Goal: Task Accomplishment & Management: Manage account settings

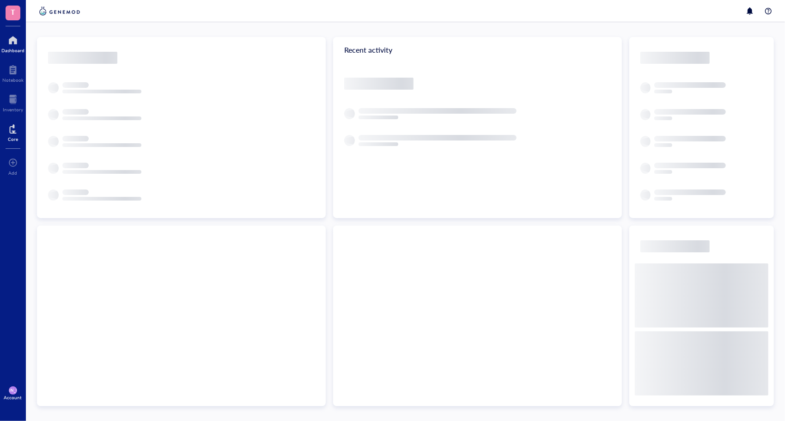
click at [13, 125] on div at bounding box center [13, 129] width 10 height 15
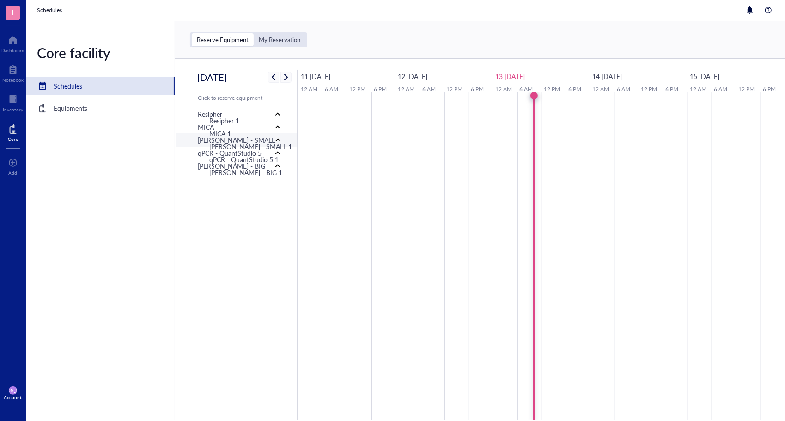
click at [220, 139] on div "[PERSON_NAME] - SMALL" at bounding box center [236, 140] width 77 height 10
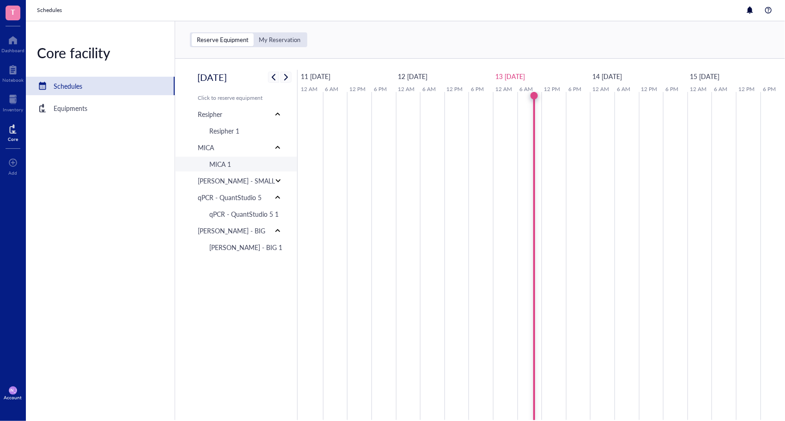
click at [224, 165] on div "MICA 1" at bounding box center [220, 164] width 22 height 10
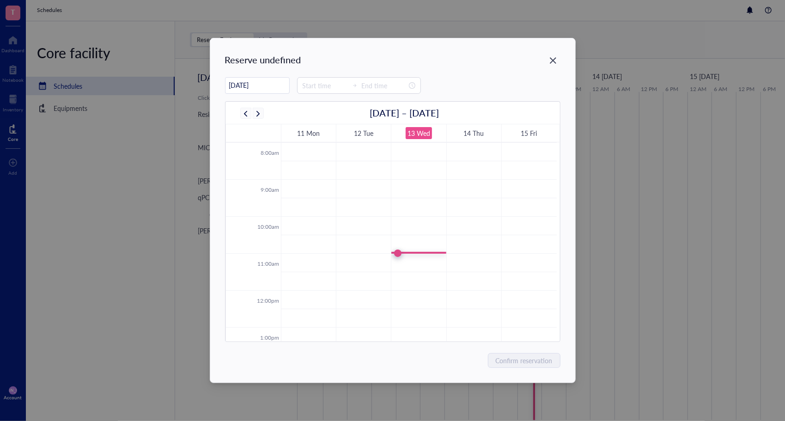
scroll to position [296, 0]
click at [316, 82] on input at bounding box center [325, 85] width 45 height 10
click at [309, 185] on div "12" at bounding box center [305, 183] width 22 height 13
type input "17:00"
type input "00:00"
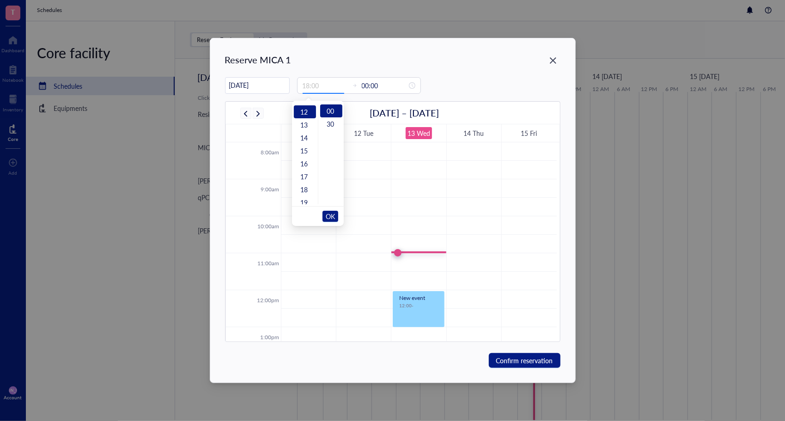
scroll to position [155, 0]
click at [330, 108] on div "00" at bounding box center [331, 110] width 22 height 13
type input "12:00"
click at [331, 216] on span "OK" at bounding box center [330, 217] width 9 height 18
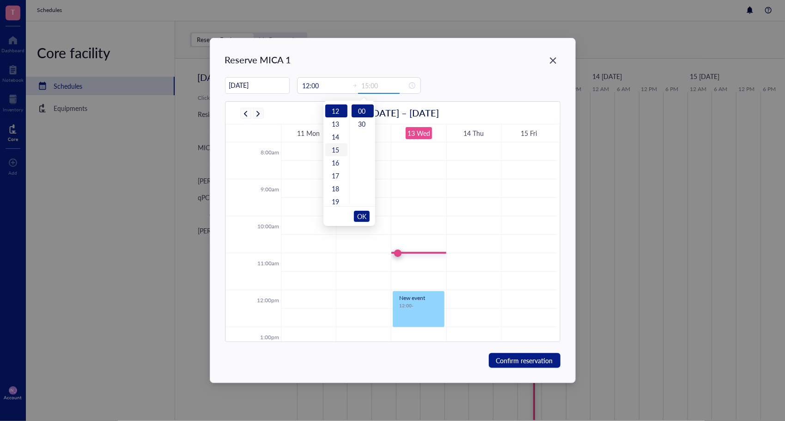
click at [338, 149] on div "15" at bounding box center [336, 149] width 22 height 13
type input "15:00"
click at [365, 215] on span "OK" at bounding box center [361, 217] width 9 height 18
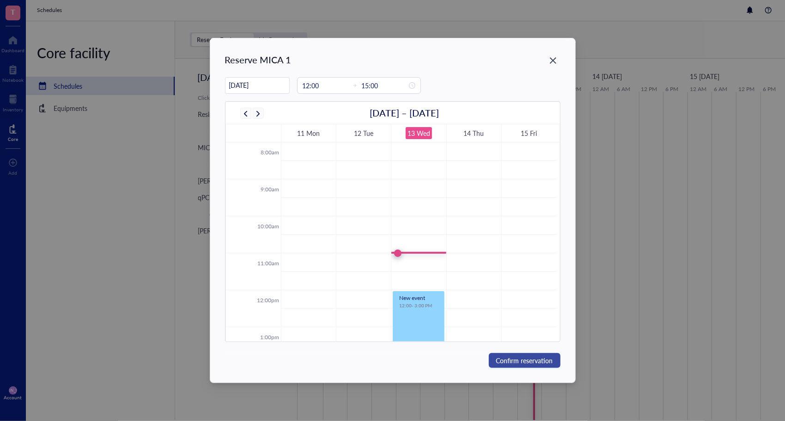
click at [517, 361] on span "Confirm reservation" at bounding box center [524, 360] width 57 height 10
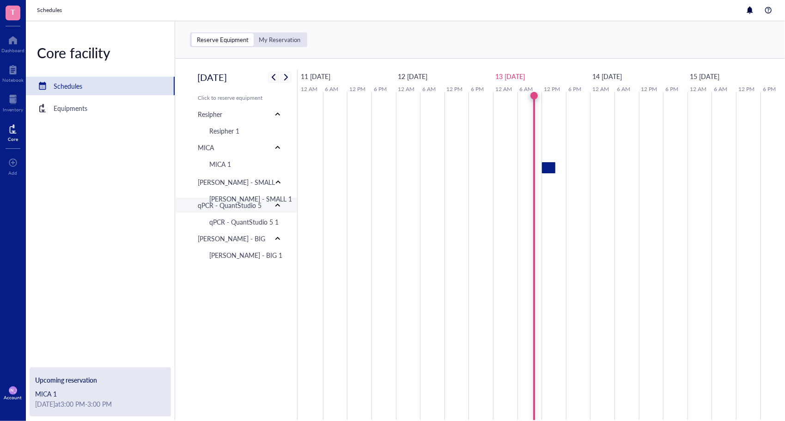
click at [276, 208] on div at bounding box center [278, 205] width 6 height 6
click at [276, 206] on div "[PERSON_NAME] - SMALL 1" at bounding box center [248, 198] width 93 height 15
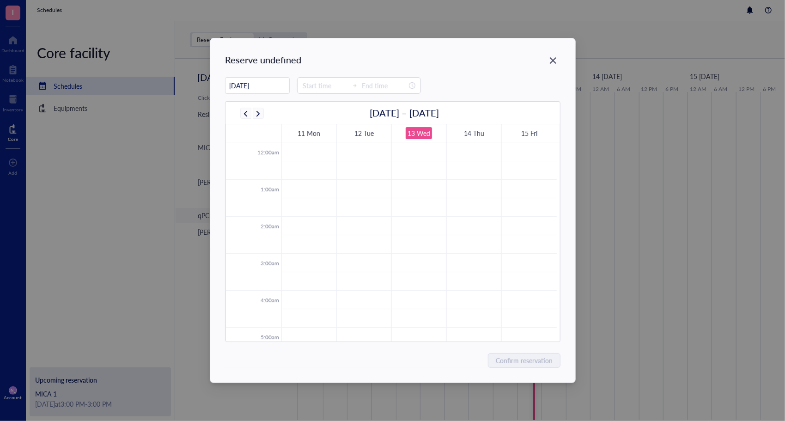
scroll to position [223, 0]
click at [568, 56] on div "Reserve [PERSON_NAME] - SMALL 1 08/13/[DATE] – [DATE] 11 Mon 12 Tue 13 Wed 14 T…" at bounding box center [392, 210] width 365 height 344
click at [552, 64] on icon "Close" at bounding box center [553, 60] width 9 height 9
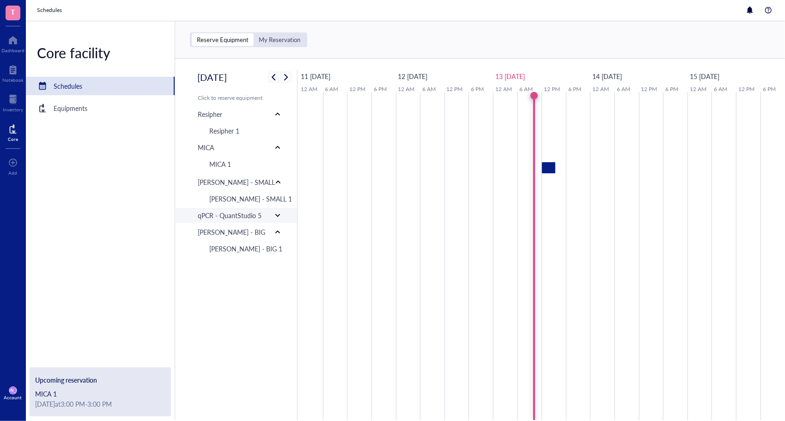
click at [276, 219] on div at bounding box center [278, 215] width 6 height 6
click at [80, 103] on div "Equipments" at bounding box center [71, 108] width 34 height 10
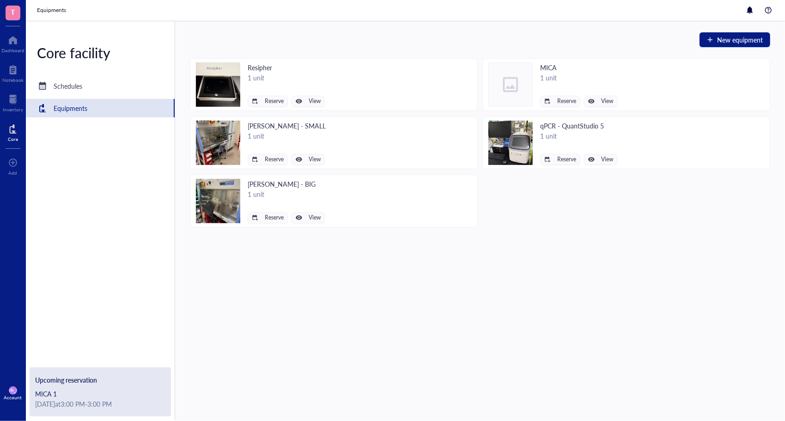
click at [276, 138] on div "1 unit" at bounding box center [287, 136] width 78 height 10
click at [565, 100] on span "Reserve" at bounding box center [567, 101] width 19 height 6
click at [384, 263] on div "New equipment Resipher 1 unit Reserve View MICA 1 unit Reserve View [PERSON_NAM…" at bounding box center [480, 221] width 610 height 400
click at [271, 160] on span "Reserve" at bounding box center [274, 159] width 19 height 6
click at [296, 231] on div "New equipment Resipher 1 unit Reserve View MICA 1 unit Reserve View [PERSON_NAM…" at bounding box center [480, 221] width 610 height 400
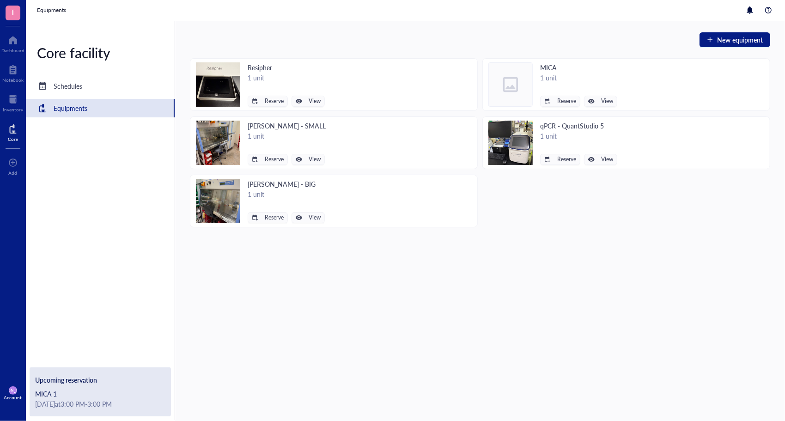
click at [316, 128] on div "[PERSON_NAME] - SMALL" at bounding box center [287, 126] width 78 height 10
click at [259, 123] on div "[PERSON_NAME] - SMALL" at bounding box center [287, 126] width 78 height 10
click at [213, 132] on img at bounding box center [218, 143] width 44 height 44
click at [236, 128] on img at bounding box center [218, 143] width 44 height 44
click at [305, 156] on button "View" at bounding box center [308, 159] width 33 height 11
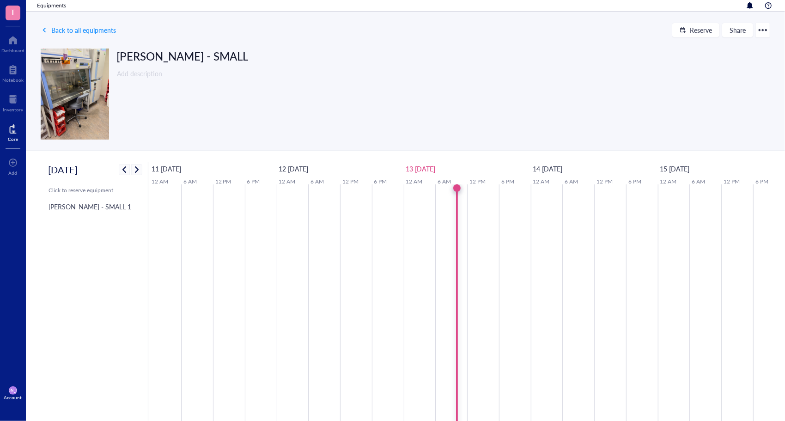
click at [764, 31] on div at bounding box center [763, 30] width 15 height 15
click at [734, 46] on div "Edit" at bounding box center [737, 48] width 53 height 10
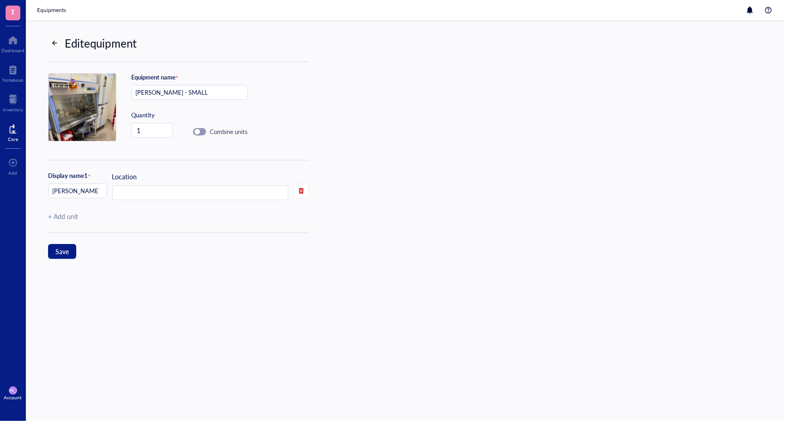
click at [67, 217] on div "+ Add unit" at bounding box center [63, 216] width 30 height 10
type input "2"
click at [83, 232] on input "[PERSON_NAME] - SMALL 2" at bounding box center [78, 231] width 58 height 15
click at [93, 231] on input "[PERSON_NAME] - SMALL 2" at bounding box center [78, 231] width 58 height 15
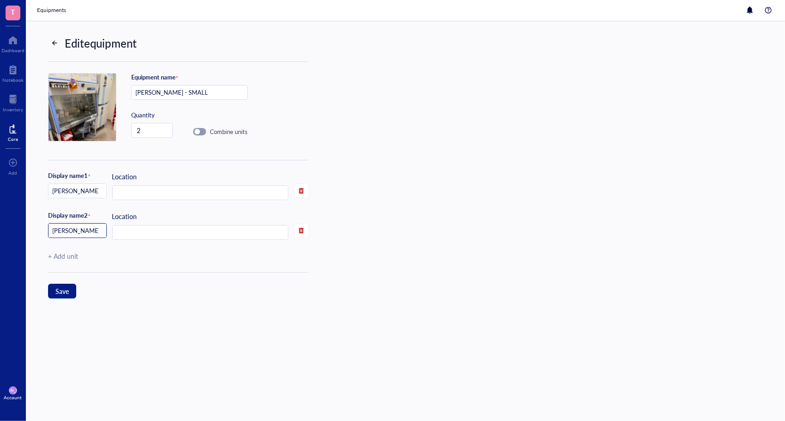
click at [93, 231] on input "[PERSON_NAME] - SMALL 2" at bounding box center [78, 231] width 58 height 15
click at [91, 230] on input "[PERSON_NAME] - SMALL 2" at bounding box center [78, 231] width 58 height 15
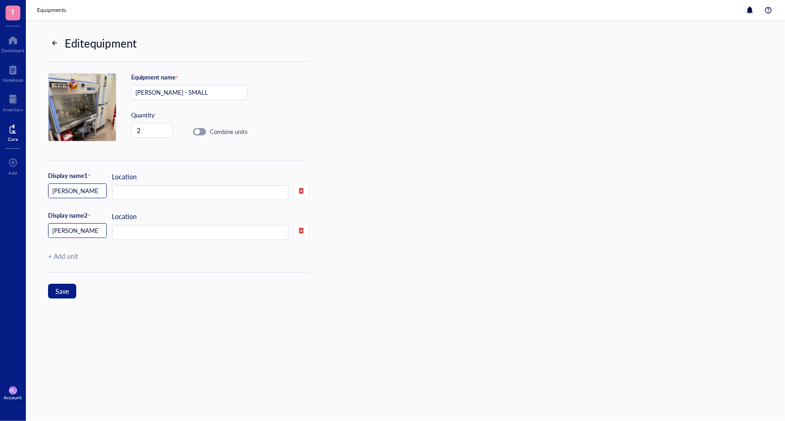
type input "[PERSON_NAME] - BIG"
click at [98, 187] on input "[PERSON_NAME] - SMALL 1" at bounding box center [78, 191] width 58 height 15
click at [97, 187] on input "[PERSON_NAME] - SMALL 1" at bounding box center [78, 191] width 58 height 15
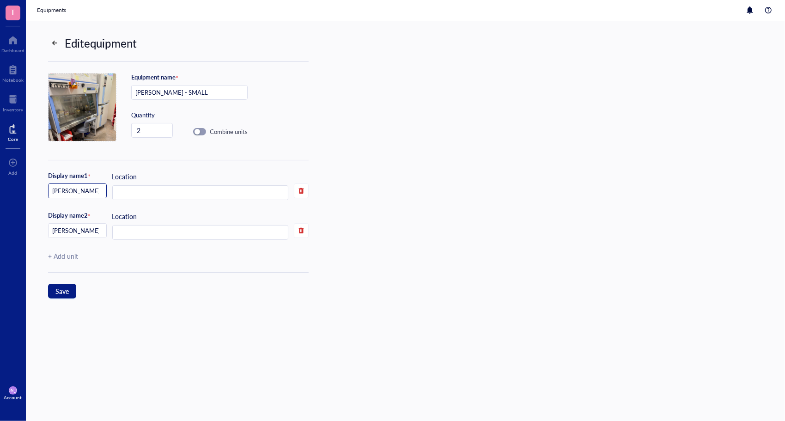
click at [91, 190] on input "[PERSON_NAME] - SMALL 1" at bounding box center [78, 191] width 58 height 15
type input "[PERSON_NAME] - SMALL"
click at [188, 91] on input "[PERSON_NAME] - SMALL" at bounding box center [190, 93] width 116 height 15
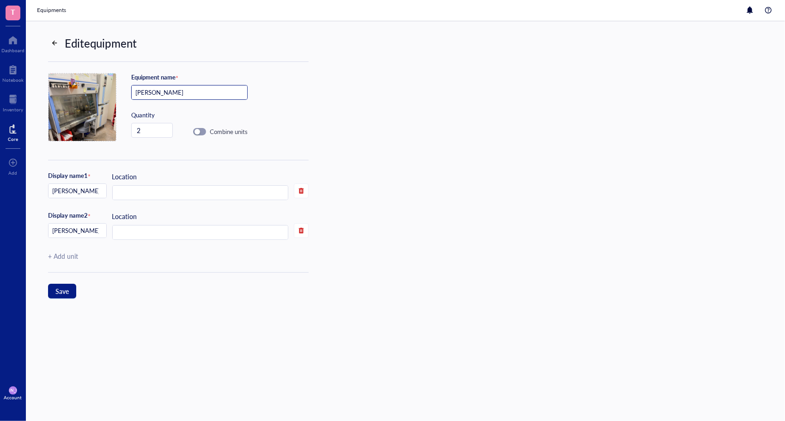
drag, startPoint x: 176, startPoint y: 90, endPoint x: 129, endPoint y: 92, distance: 47.6
click at [129, 92] on div "Equipment name * [PERSON_NAME] Quantity 2 Combine units" at bounding box center [159, 111] width 222 height 98
type input "c"
type input "Cell Culture Hood"
type input "TC Laminar FlowHood"
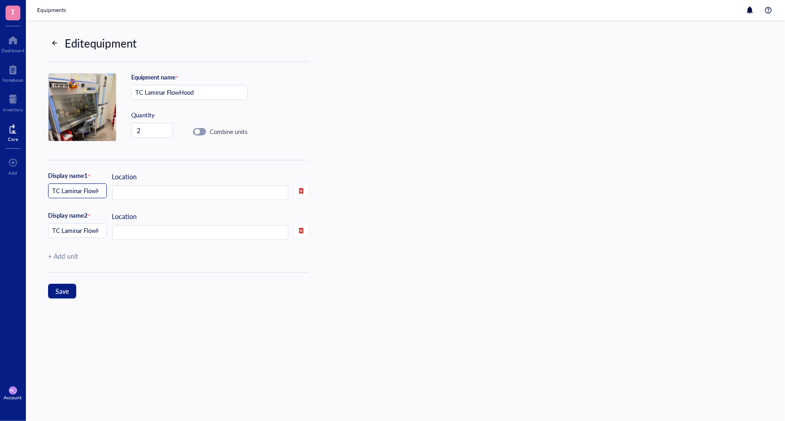
click at [97, 191] on input "TC Laminar FlowHood 1" at bounding box center [78, 191] width 58 height 15
type input "TC Laminar Flow - SMALLHood 1"
click at [87, 230] on input "TC Laminar FlowHood 2" at bounding box center [78, 231] width 58 height 15
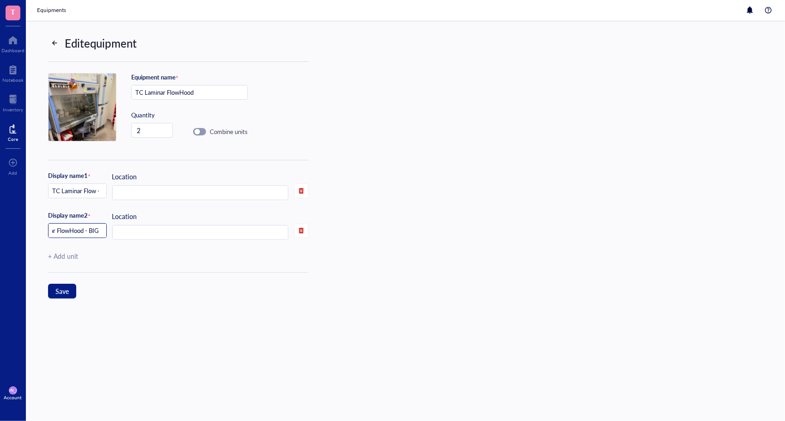
type input "TC Laminar FlowHood - BIG"
click at [159, 261] on div "Display name 1 * TC Laminar Flow - SMALLHood 1 Location Display name 2 * TC Lam…" at bounding box center [178, 216] width 261 height 113
click at [63, 288] on span "Save" at bounding box center [61, 291] width 13 height 7
click at [63, 295] on button "Save" at bounding box center [62, 291] width 28 height 15
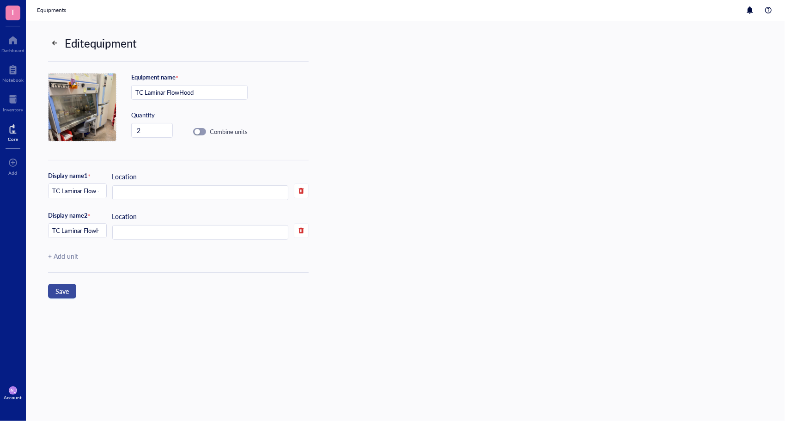
click at [63, 295] on button "Save" at bounding box center [62, 291] width 28 height 15
click at [54, 41] on div at bounding box center [54, 43] width 6 height 6
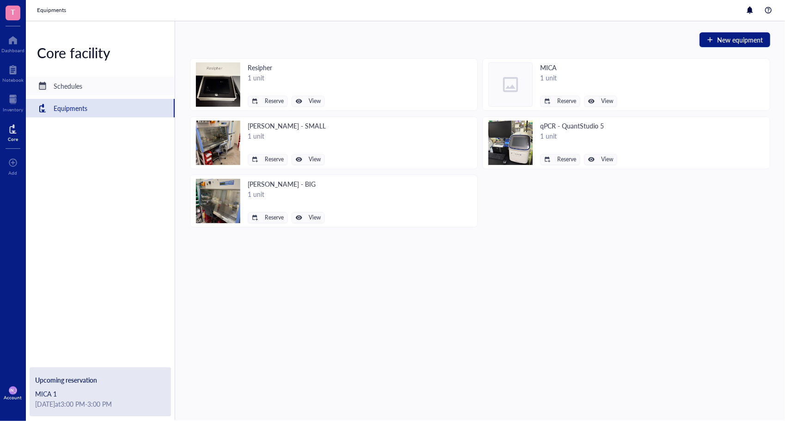
click at [74, 85] on div "Schedules" at bounding box center [68, 86] width 29 height 10
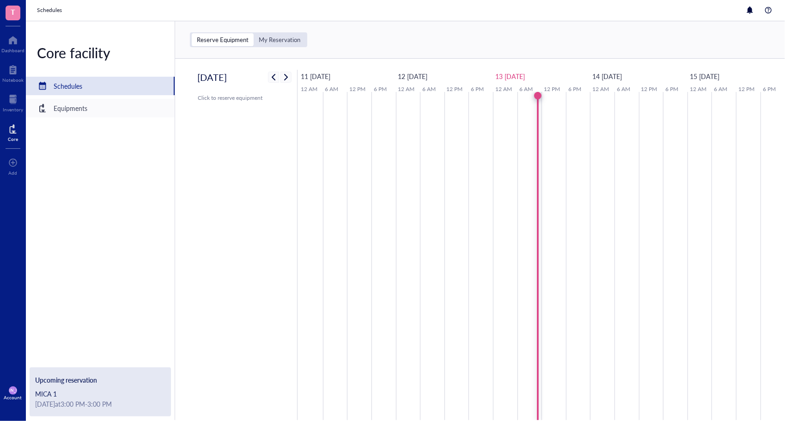
click at [80, 109] on div "Equipments" at bounding box center [71, 108] width 34 height 10
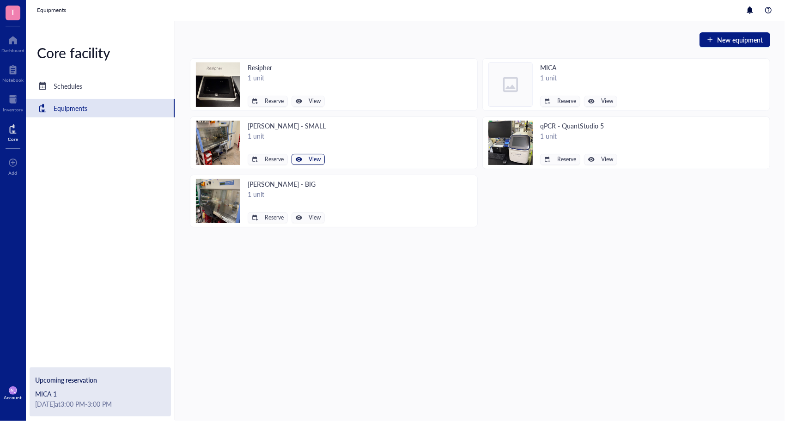
click at [317, 157] on span "View" at bounding box center [315, 159] width 12 height 6
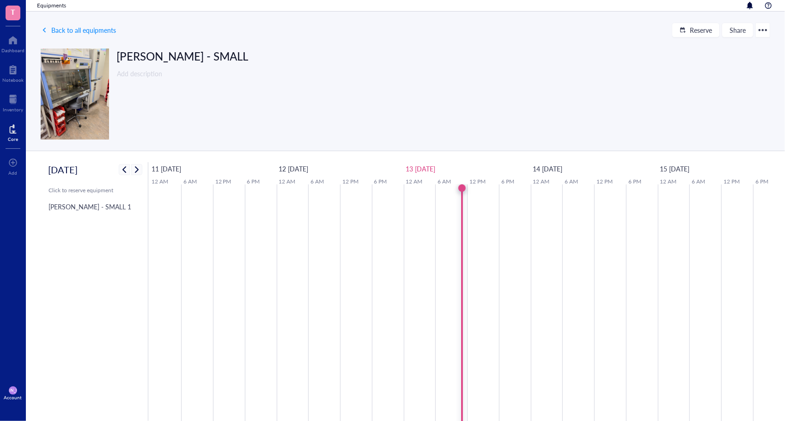
click at [767, 29] on div at bounding box center [763, 30] width 15 height 15
click at [729, 42] on li "Edit" at bounding box center [737, 47] width 65 height 15
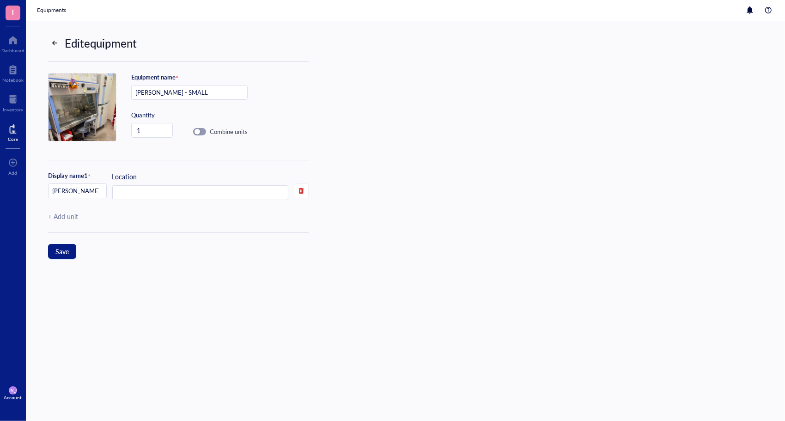
drag, startPoint x: 197, startPoint y: 95, endPoint x: 129, endPoint y: 99, distance: 69.0
click at [129, 99] on div "Equipment name * [PERSON_NAME] - SMALL Quantity 1 Combine units" at bounding box center [159, 111] width 222 height 98
type input "[PERSON_NAME] - SMALL"
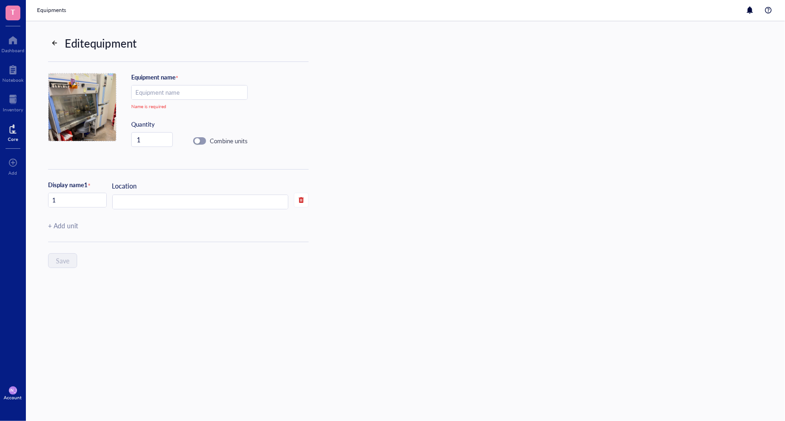
type input "[PERSON_NAME] - SMALL"
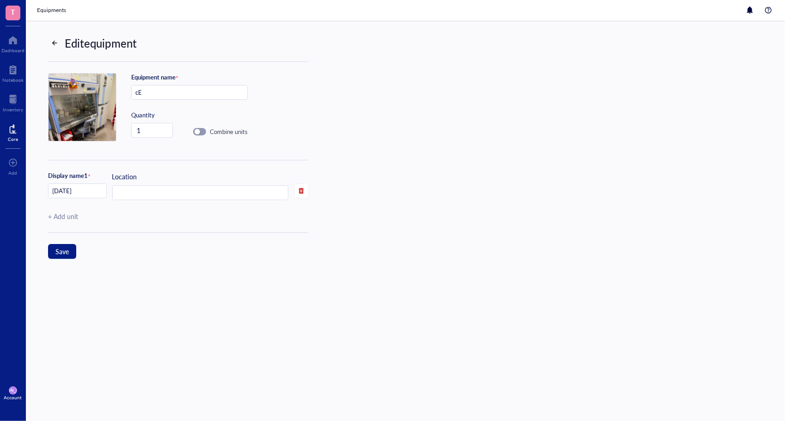
type input "c"
type input "C"
type input "TC Laminar FlowHood"
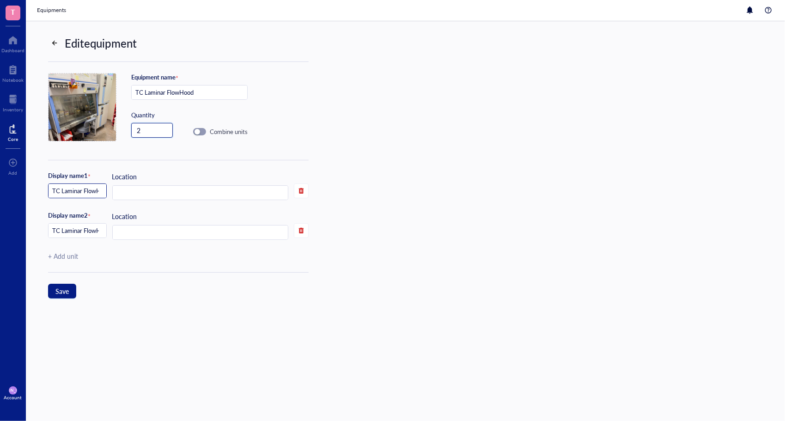
type input "2"
click at [96, 187] on input "TC Laminar FlowHood 1" at bounding box center [78, 191] width 58 height 15
type input "TC Laminar FlowHood 1 - SMALL"
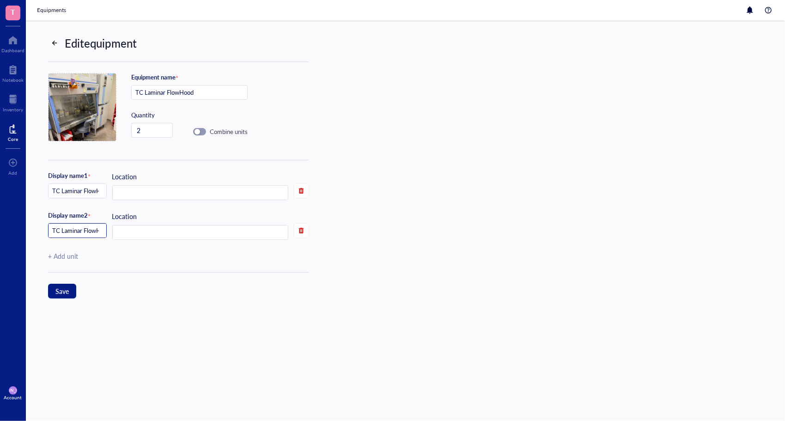
click at [97, 235] on input "TC Laminar FlowHood 2" at bounding box center [78, 231] width 58 height 15
type input "TC Laminar FlowHood 2 - BIG"
click at [105, 266] on div "Display name 1 * TC Laminar FlowHood 1 - SMALL Location Display name 2 * TC Lam…" at bounding box center [178, 216] width 261 height 113
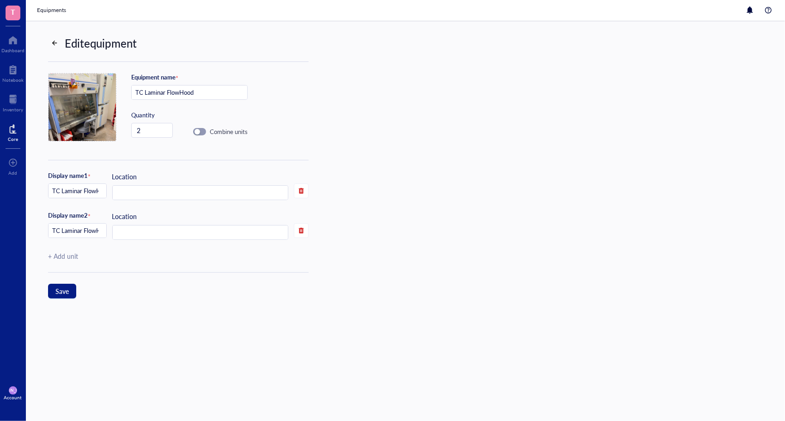
click at [87, 199] on span "Display name 1 * TC Laminar FlowHood 1 - SMALL" at bounding box center [77, 192] width 59 height 40
click at [168, 180] on div "Location" at bounding box center [200, 186] width 177 height 29
click at [165, 187] on input "text" at bounding box center [201, 193] width 176 height 15
click at [154, 226] on input "text" at bounding box center [201, 233] width 176 height 15
click at [158, 192] on input "text" at bounding box center [201, 193] width 176 height 15
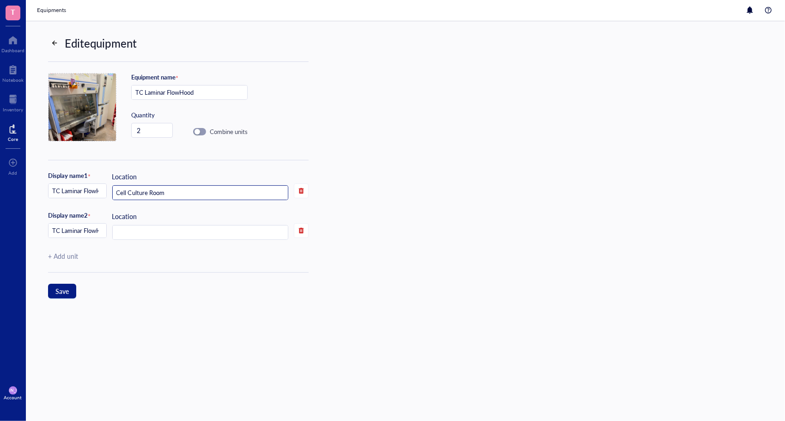
type input "Cell Culture Room"
click at [66, 291] on span "Save" at bounding box center [61, 291] width 13 height 7
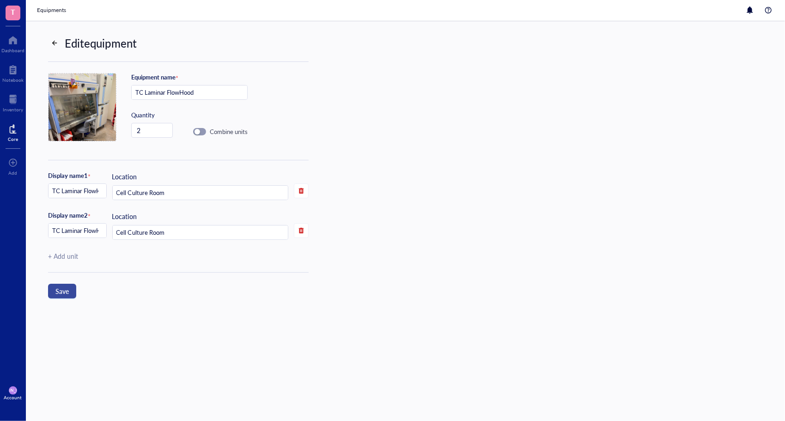
click at [66, 291] on span "Save" at bounding box center [61, 291] width 13 height 7
click at [178, 92] on input "TC Laminar FlowHood" at bounding box center [190, 93] width 116 height 15
click at [212, 92] on input "TC Laminar FlowHood" at bounding box center [190, 93] width 116 height 15
click at [64, 290] on span "Save" at bounding box center [61, 291] width 13 height 7
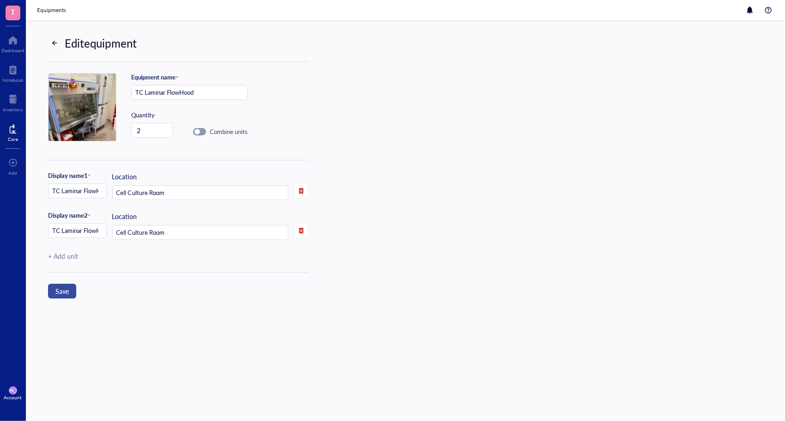
type input "[PERSON_NAME] - SMALL"
type input "1"
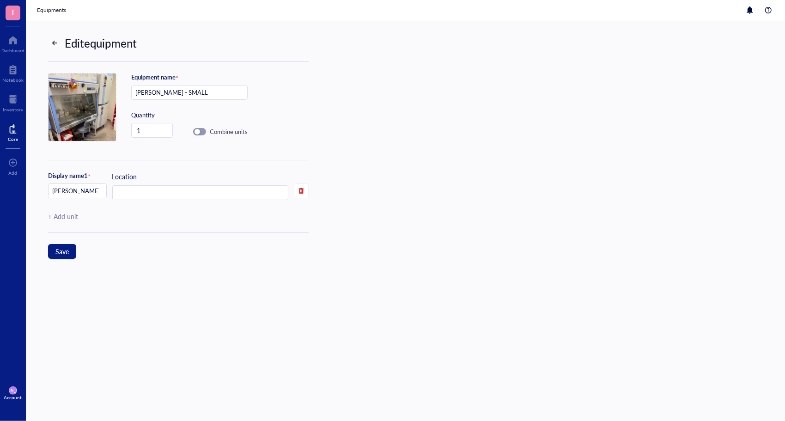
click at [55, 39] on div at bounding box center [54, 43] width 13 height 13
click at [55, 45] on div at bounding box center [54, 43] width 6 height 6
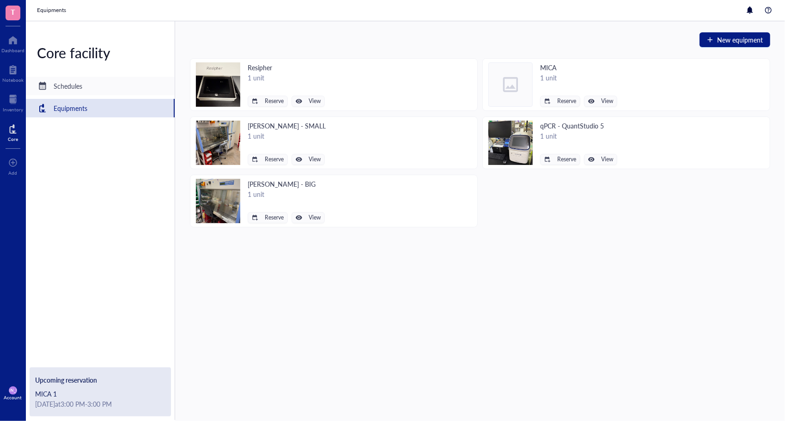
click at [63, 81] on div "Schedules" at bounding box center [68, 86] width 29 height 10
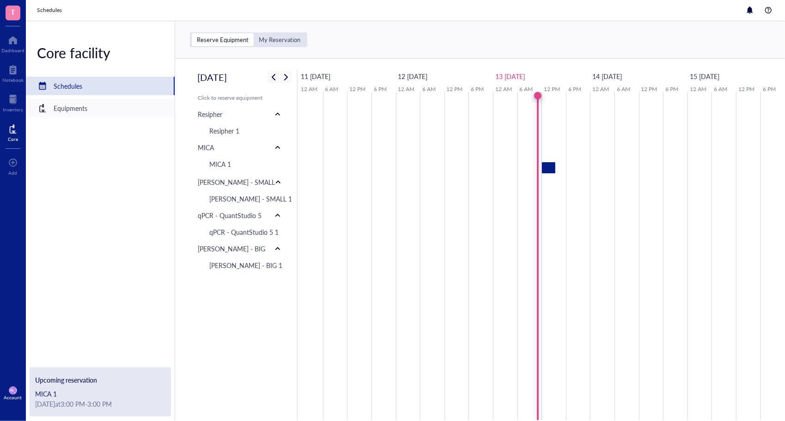
click at [51, 102] on div "Equipments" at bounding box center [100, 108] width 149 height 18
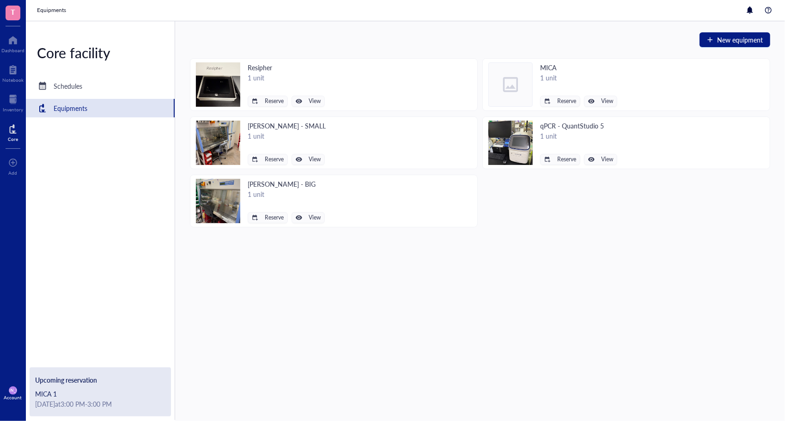
click at [434, 306] on div "New equipment Resipher 1 unit Reserve View MICA 1 unit Reserve View [PERSON_NAM…" at bounding box center [480, 221] width 610 height 400
